Goal: Information Seeking & Learning: Find contact information

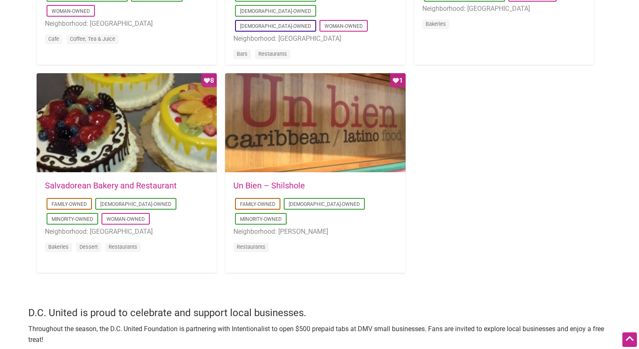
scroll to position [788, 0]
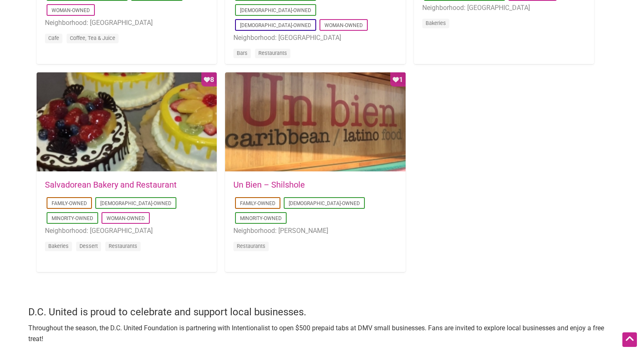
click at [284, 186] on link "Un Bien – Shilshole" at bounding box center [270, 185] width 72 height 10
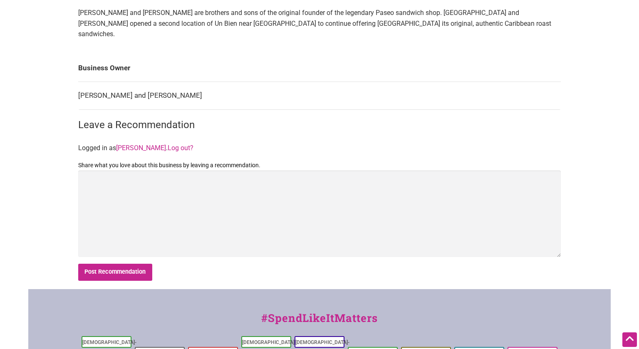
scroll to position [280, 0]
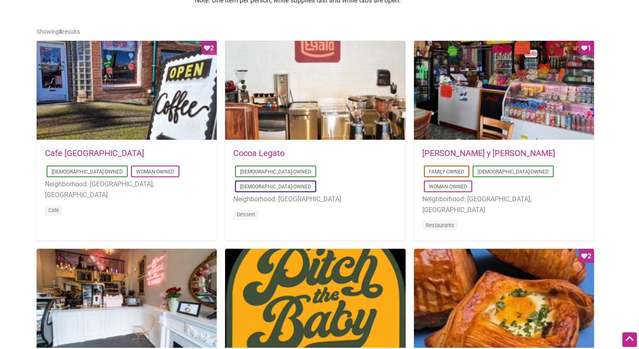
scroll to position [405, 0]
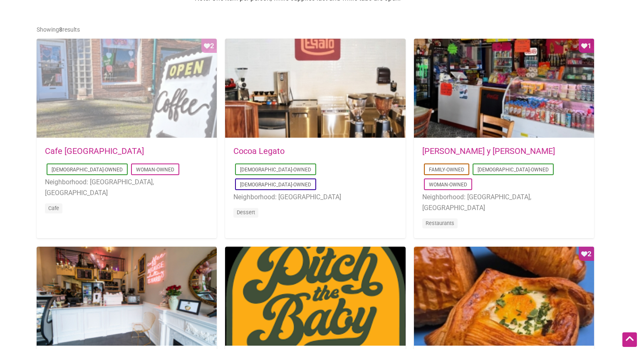
click at [139, 69] on div "Favorite Count 2" at bounding box center [127, 89] width 180 height 100
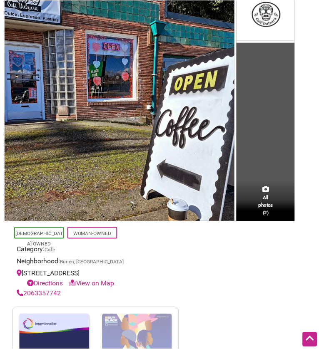
scroll to position [274, 0]
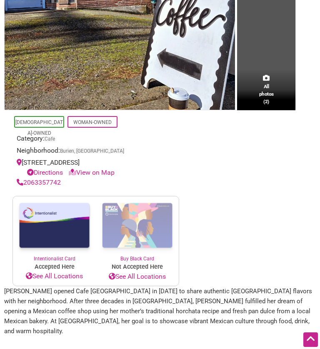
click at [97, 177] on link "View on Map" at bounding box center [92, 173] width 46 height 8
click at [89, 177] on link "View on Map" at bounding box center [92, 173] width 46 height 8
drag, startPoint x: 46, startPoint y: 169, endPoint x: 18, endPoint y: 163, distance: 28.9
click at [18, 163] on div "12005 Des Moines Memorial Drive South, Burien, WA, USA Directions View on Map" at bounding box center [96, 168] width 158 height 20
copy div "12005 Des Moines Memorial Drive South, Burien, WA, USA"
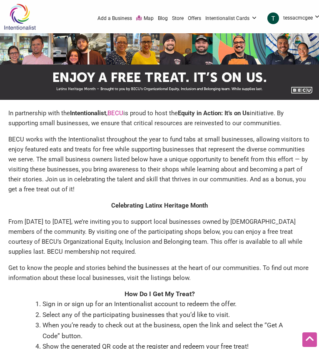
scroll to position [364, 0]
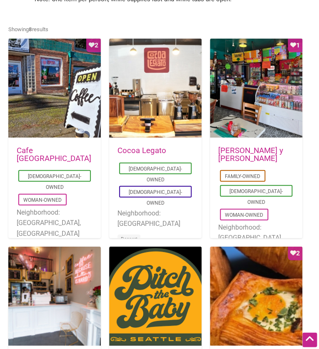
click at [146, 152] on link "Cocoa Legato" at bounding box center [141, 150] width 49 height 9
click at [228, 152] on link "Don Gallopinto y Tortas Locas" at bounding box center [250, 154] width 65 height 17
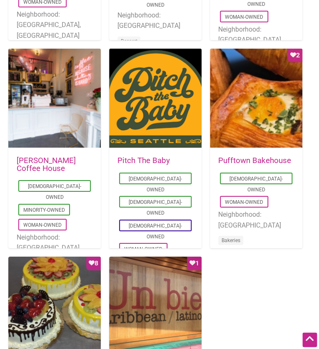
scroll to position [562, 0]
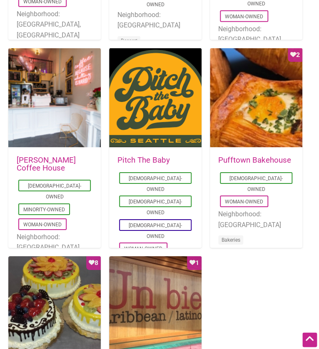
click at [150, 159] on link "Pitch The Baby" at bounding box center [143, 160] width 52 height 9
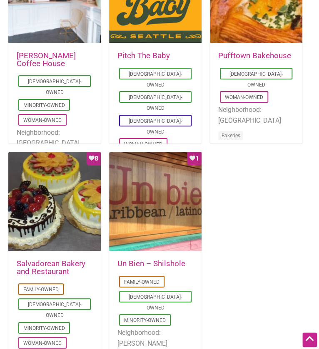
scroll to position [694, 0]
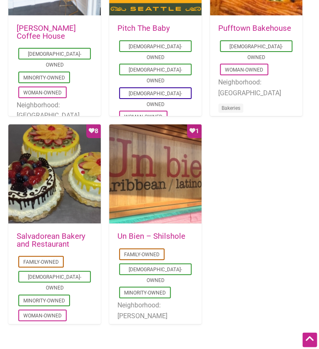
click at [55, 243] on link "Salvadorean Bakery and Restaurant" at bounding box center [51, 240] width 69 height 17
click at [130, 234] on link "Un Bien – Shilshole" at bounding box center [151, 236] width 68 height 9
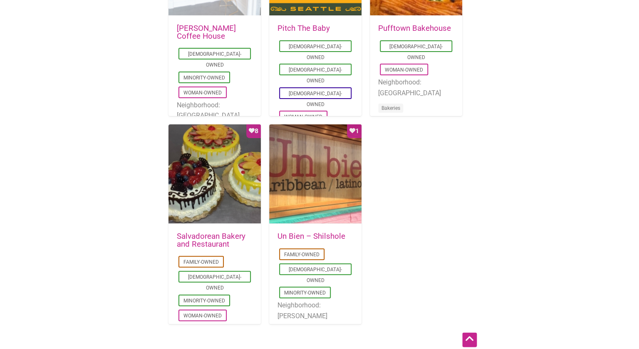
scroll to position [736, 0]
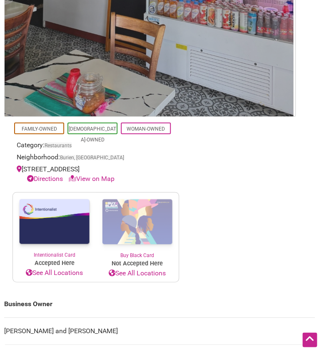
scroll to position [337, 0]
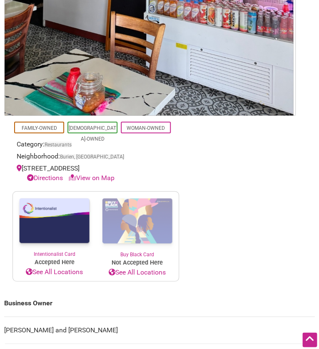
drag, startPoint x: 152, startPoint y: 167, endPoint x: 22, endPoint y: 167, distance: 129.5
click at [22, 167] on div "14912 Ambaum Blvd SW, Burien, WA 98166 Directions View on Map" at bounding box center [96, 173] width 158 height 20
copy div "14912 Ambaum Blvd SW, Burien, WA 98166"
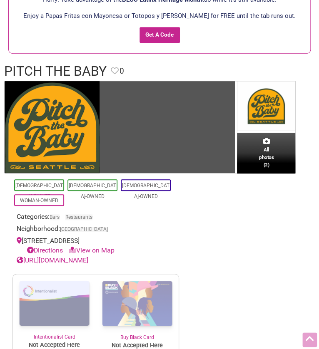
scroll to position [74, 0]
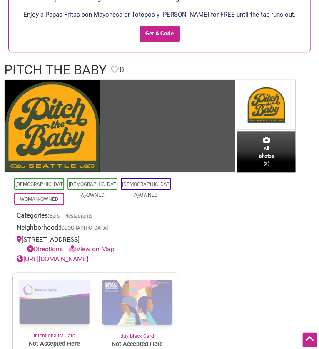
click at [45, 259] on link "[URL][DOMAIN_NAME]" at bounding box center [53, 259] width 72 height 8
